Goal: Check status: Check status

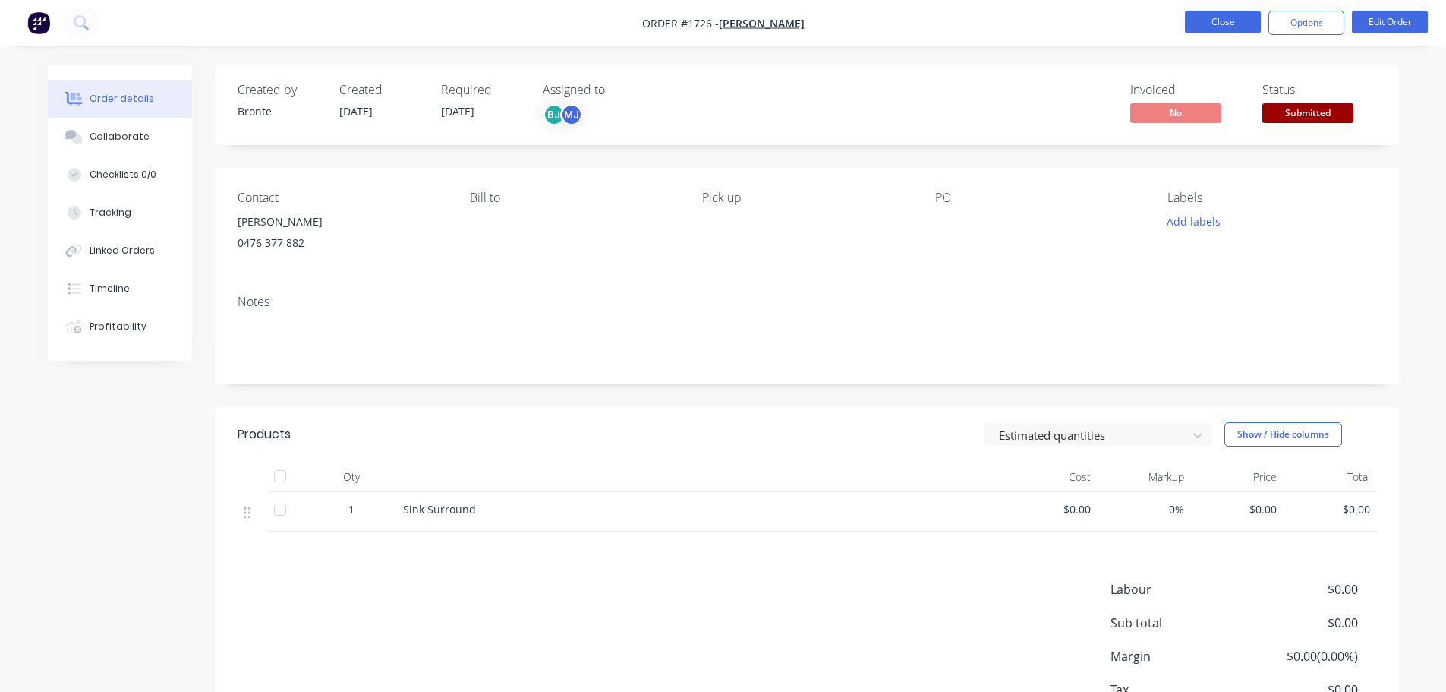
click at [1212, 20] on button "Close" at bounding box center [1223, 22] width 76 height 23
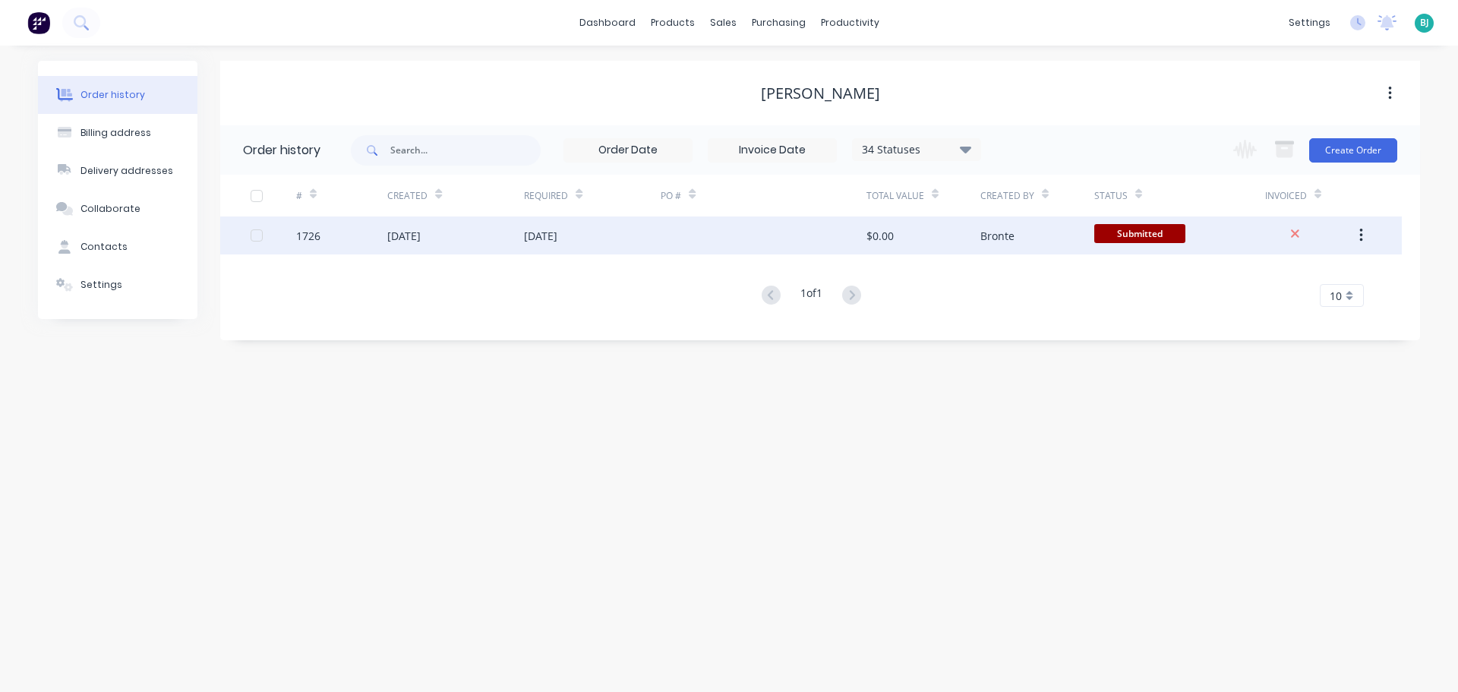
click at [1124, 232] on span "Submitted" at bounding box center [1139, 233] width 91 height 19
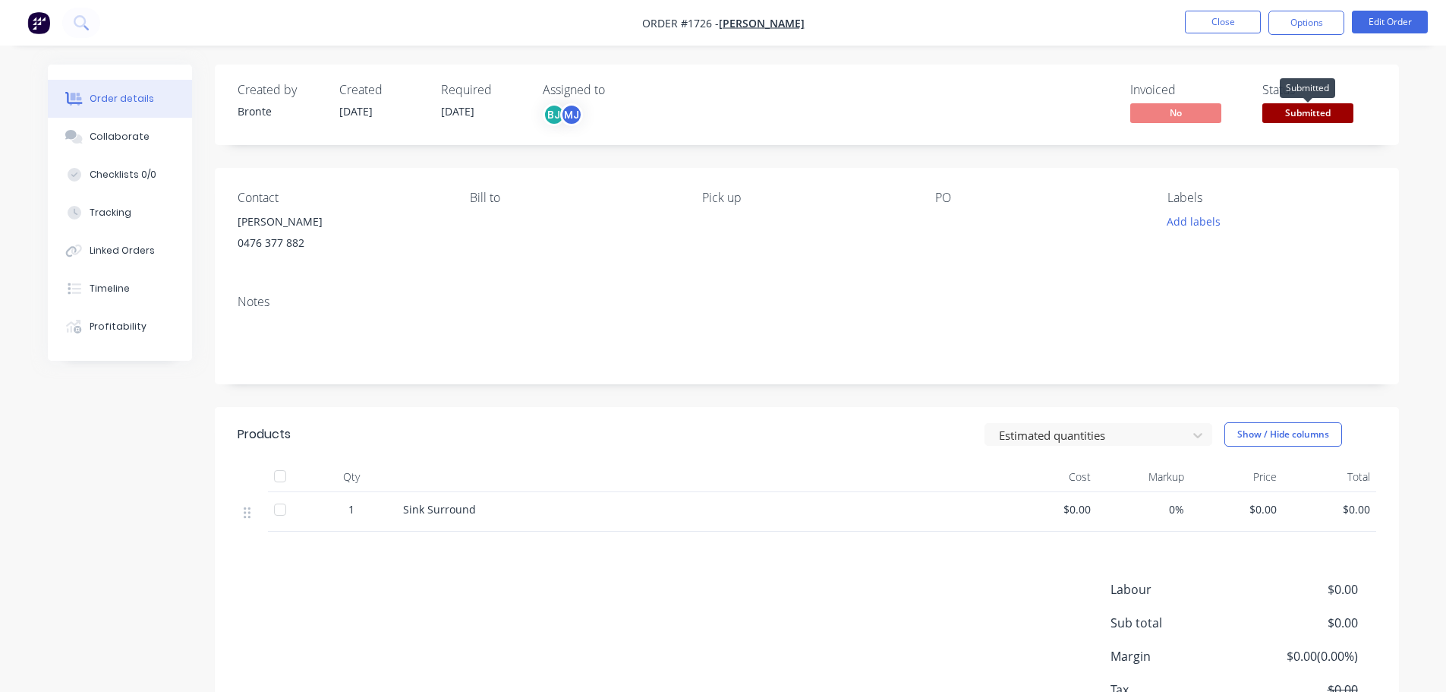
click at [1334, 108] on span "Submitted" at bounding box center [1307, 112] width 91 height 19
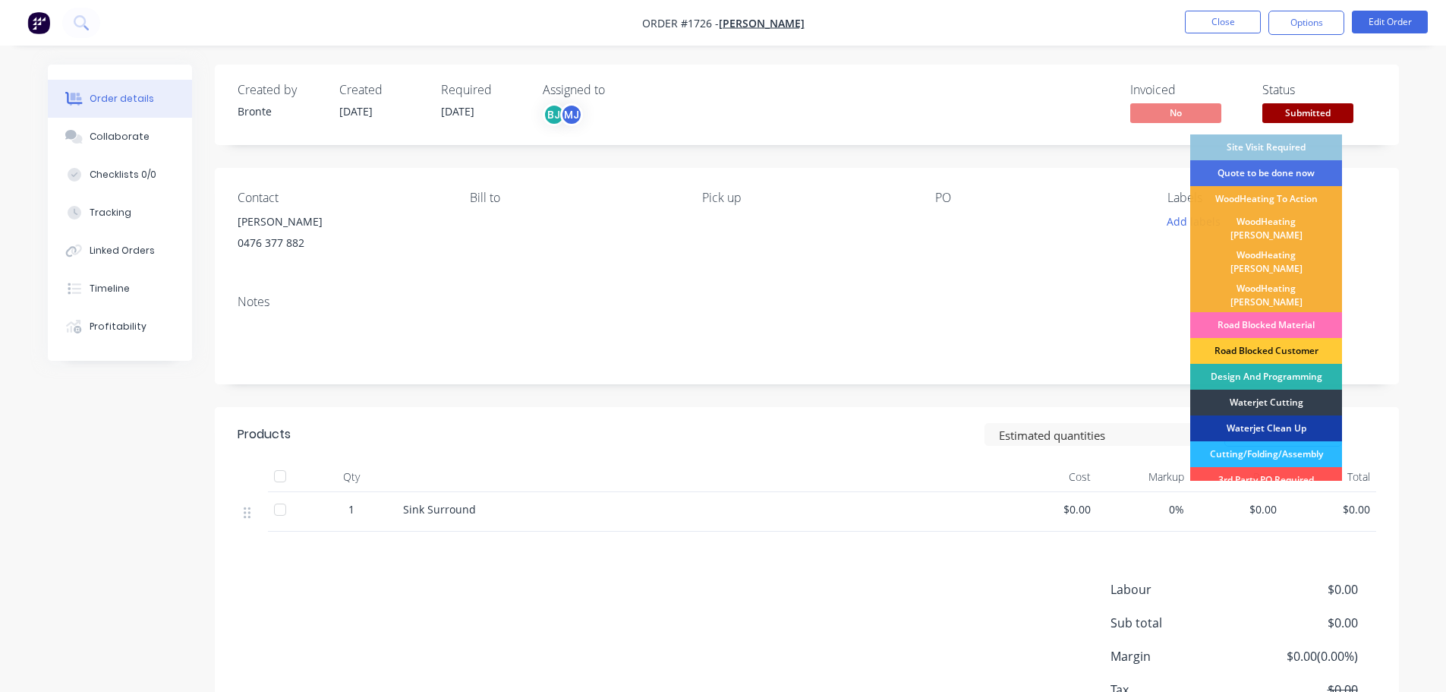
click at [1282, 415] on div "Waterjet Clean Up" at bounding box center [1266, 428] width 152 height 26
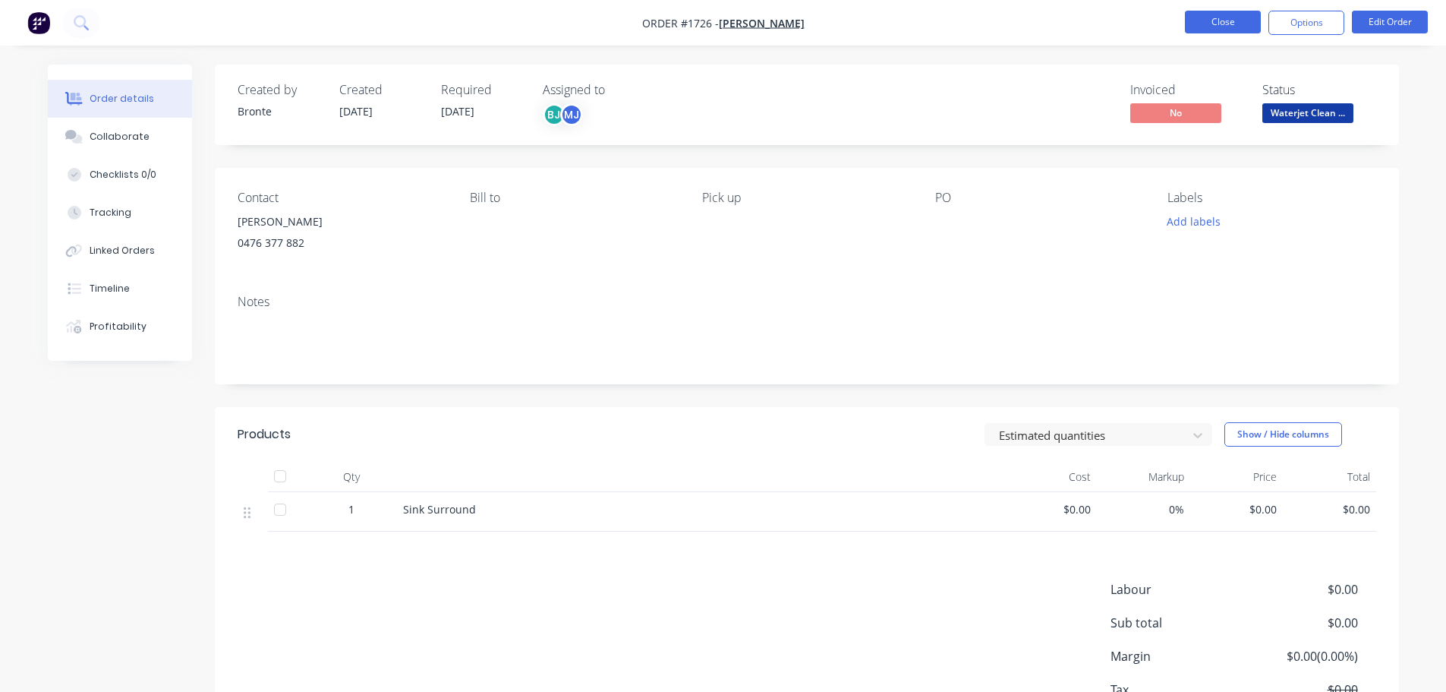
click at [1229, 27] on button "Close" at bounding box center [1223, 22] width 76 height 23
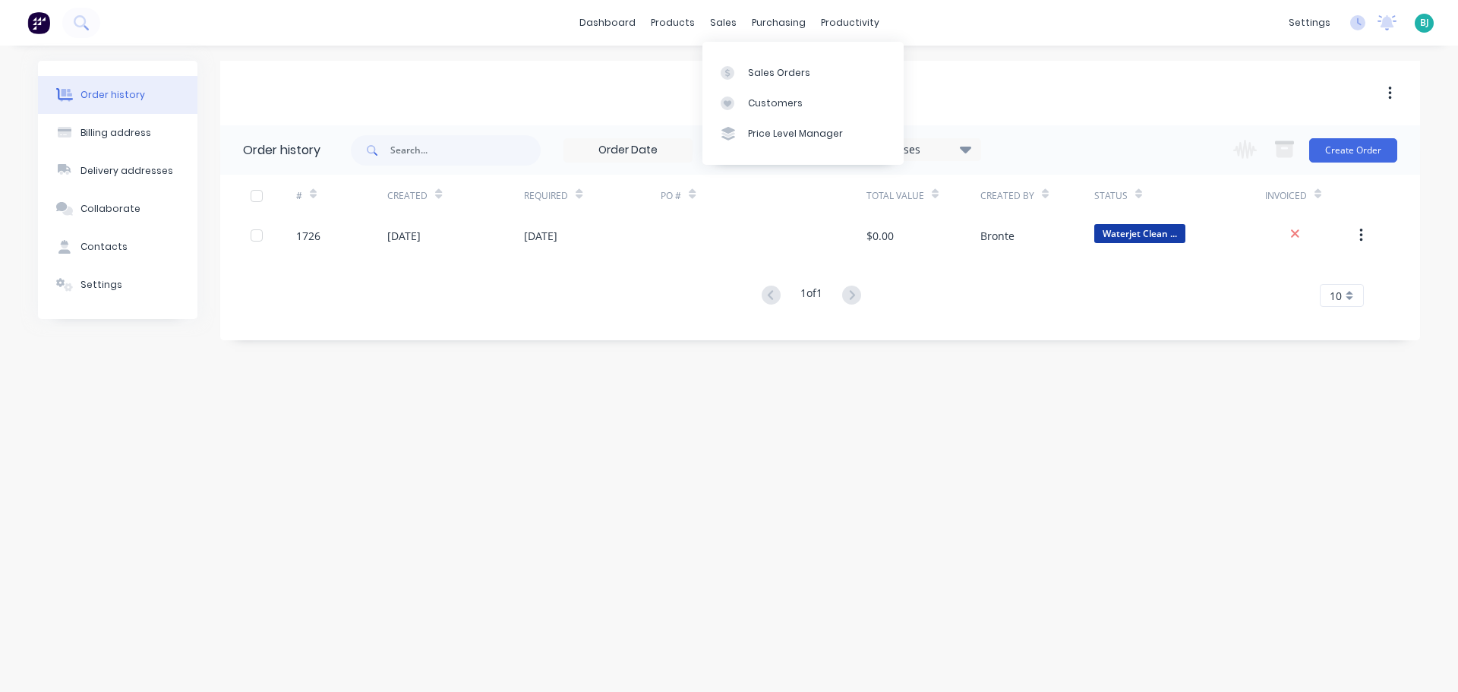
drag, startPoint x: 726, startPoint y: 23, endPoint x: 730, endPoint y: 36, distance: 14.4
click at [726, 24] on div "sales" at bounding box center [723, 22] width 42 height 23
click at [749, 73] on div "Sales Orders" at bounding box center [779, 73] width 62 height 14
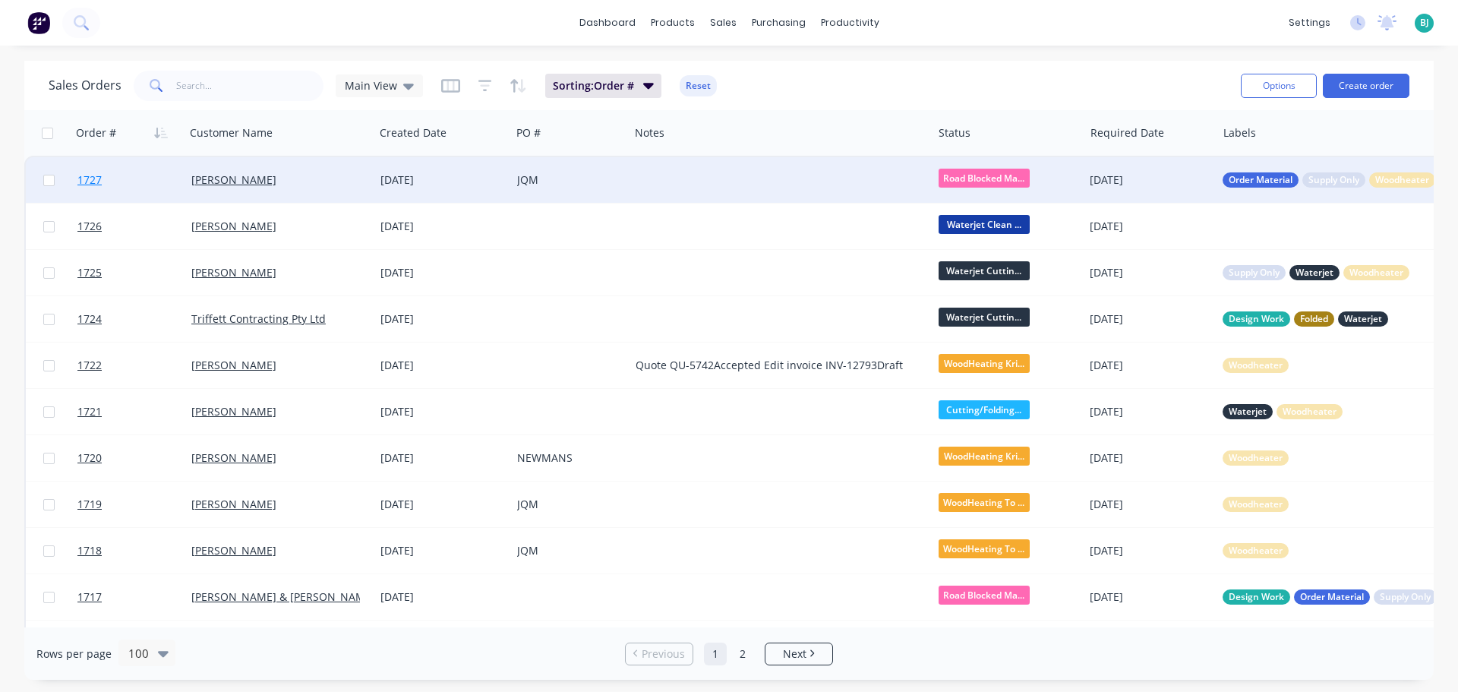
click at [159, 188] on link "1727" at bounding box center [134, 180] width 114 height 46
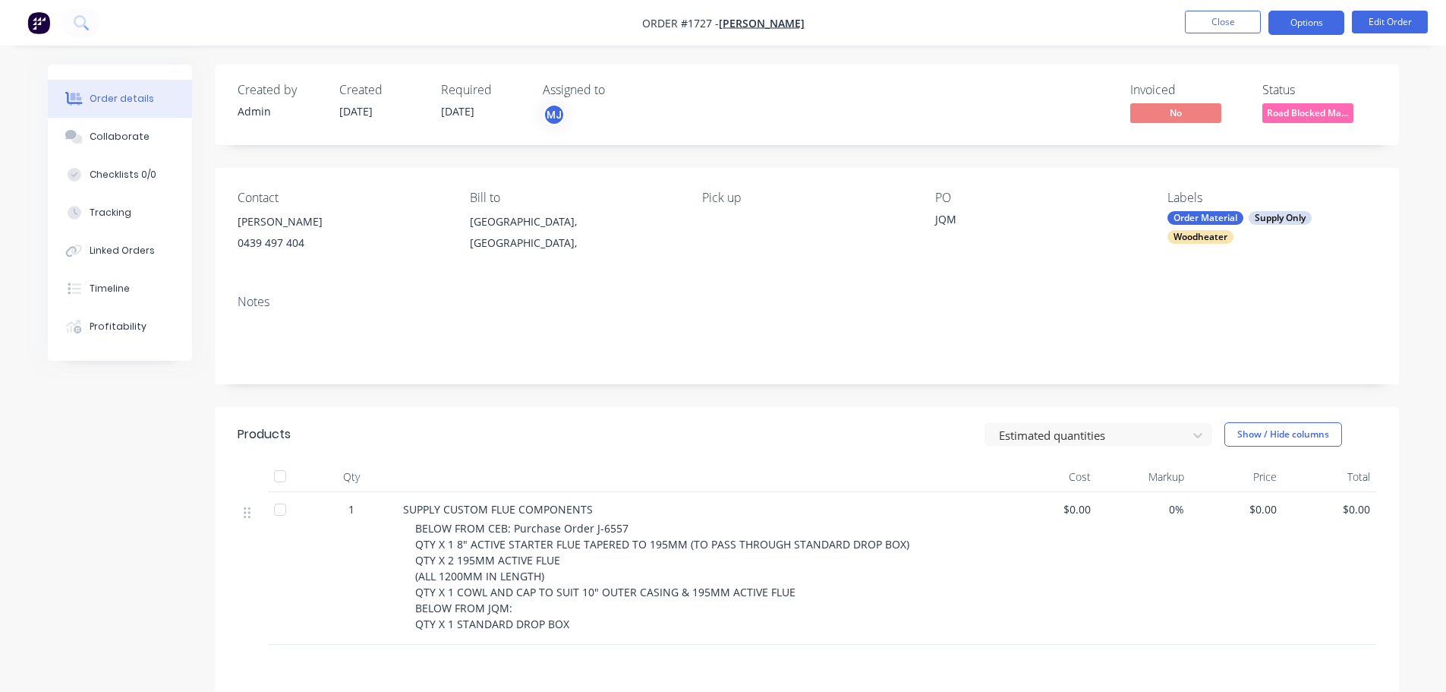
click at [1322, 22] on button "Options" at bounding box center [1307, 23] width 76 height 24
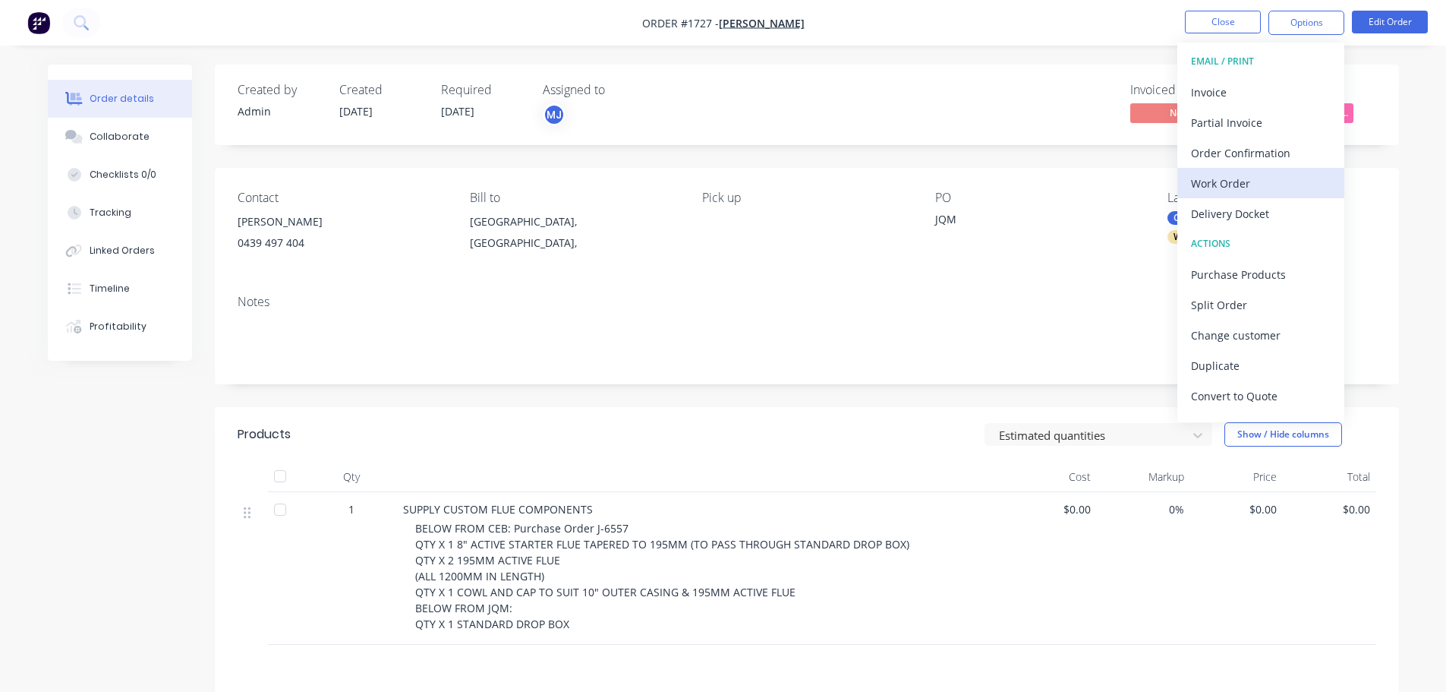
click at [1233, 181] on div "Work Order" at bounding box center [1261, 183] width 140 height 22
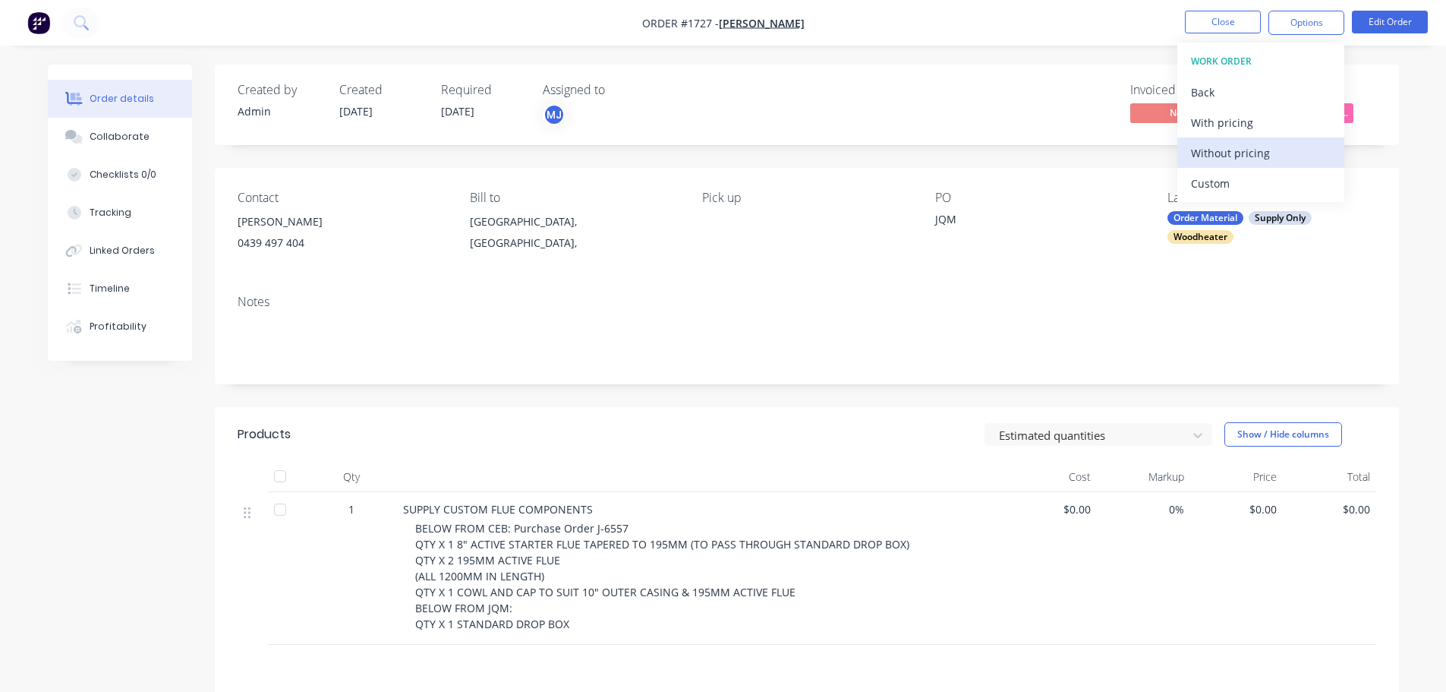
click at [1236, 159] on div "Without pricing" at bounding box center [1261, 153] width 140 height 22
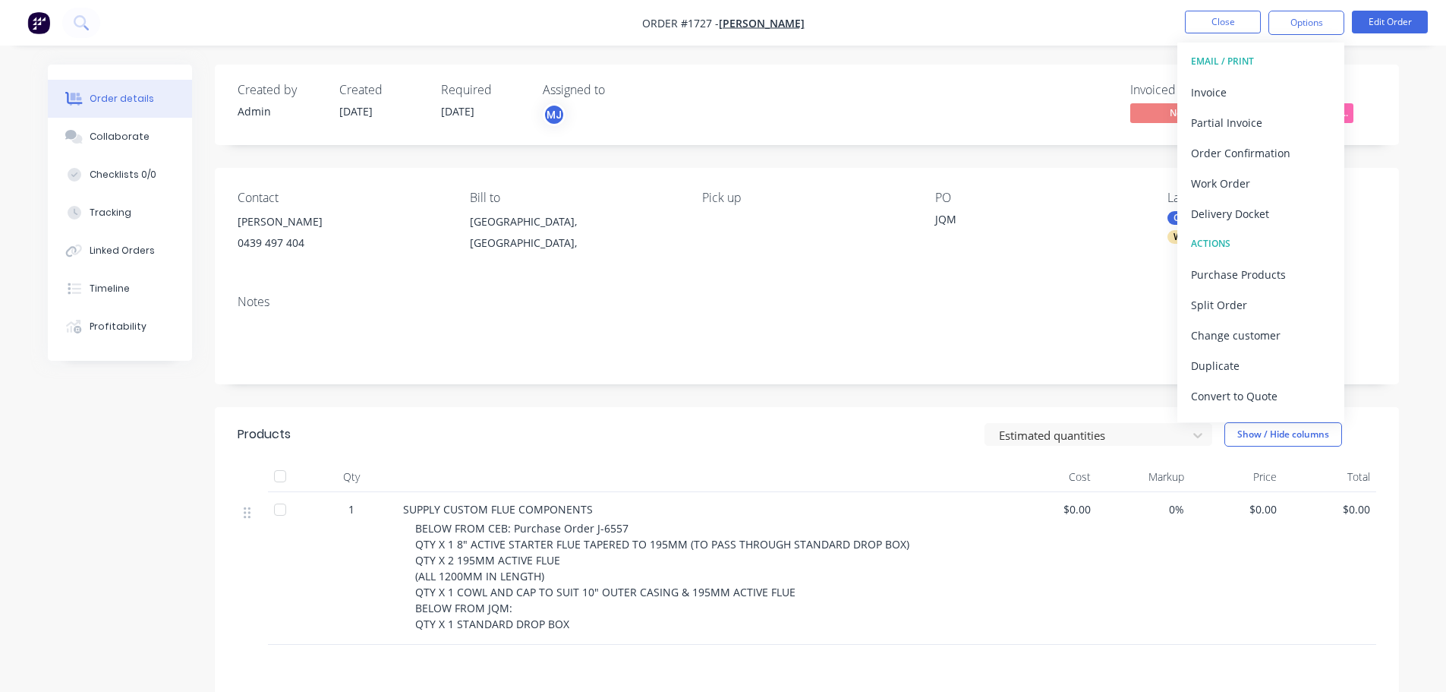
drag, startPoint x: 1010, startPoint y: 24, endPoint x: 1045, endPoint y: 24, distance: 34.9
click at [1011, 24] on nav "Order #1727 - [PERSON_NAME] Close Options EMAIL / PRINT Invoice Partial Invoice…" at bounding box center [723, 23] width 1446 height 46
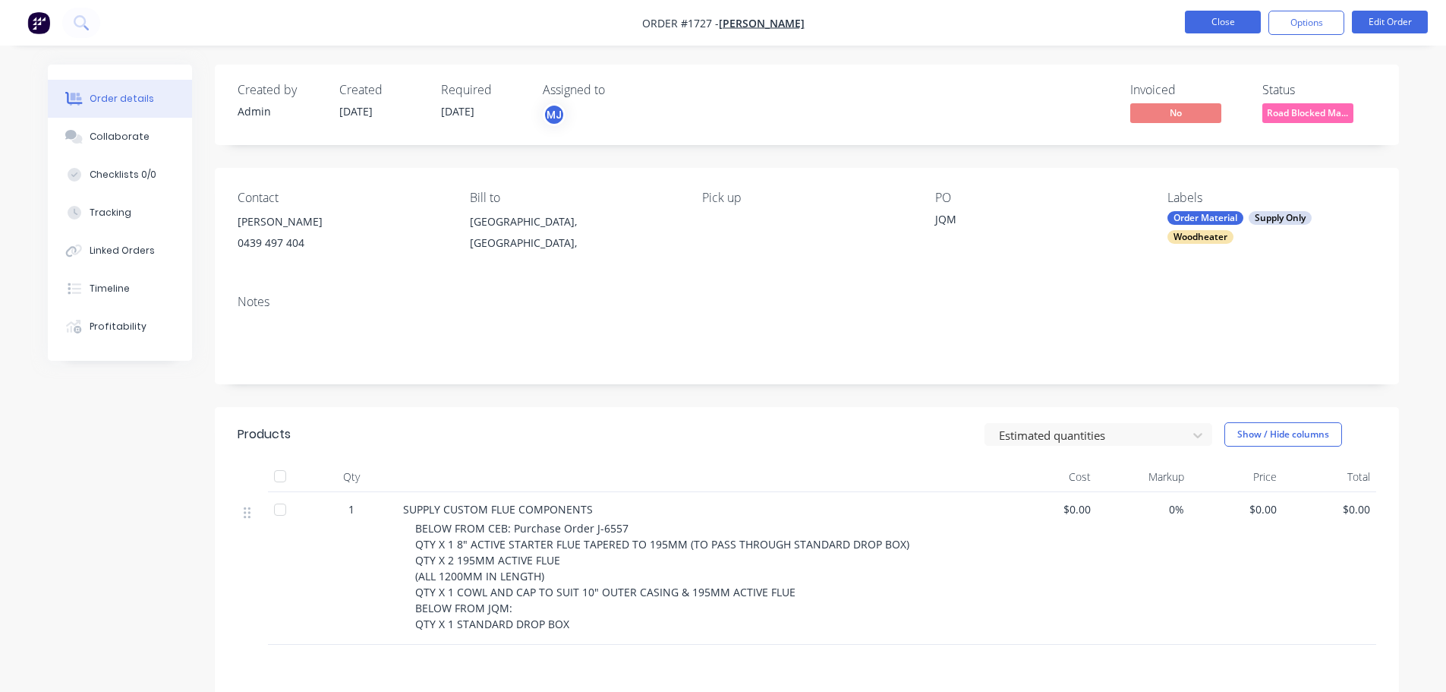
click at [1199, 22] on button "Close" at bounding box center [1223, 22] width 76 height 23
